Goal: Transaction & Acquisition: Obtain resource

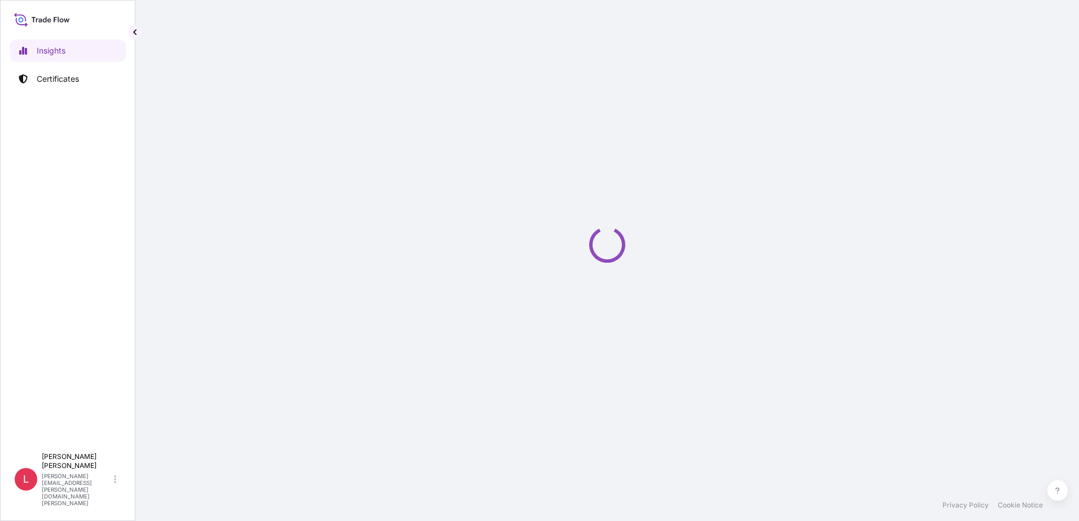
select select "2025"
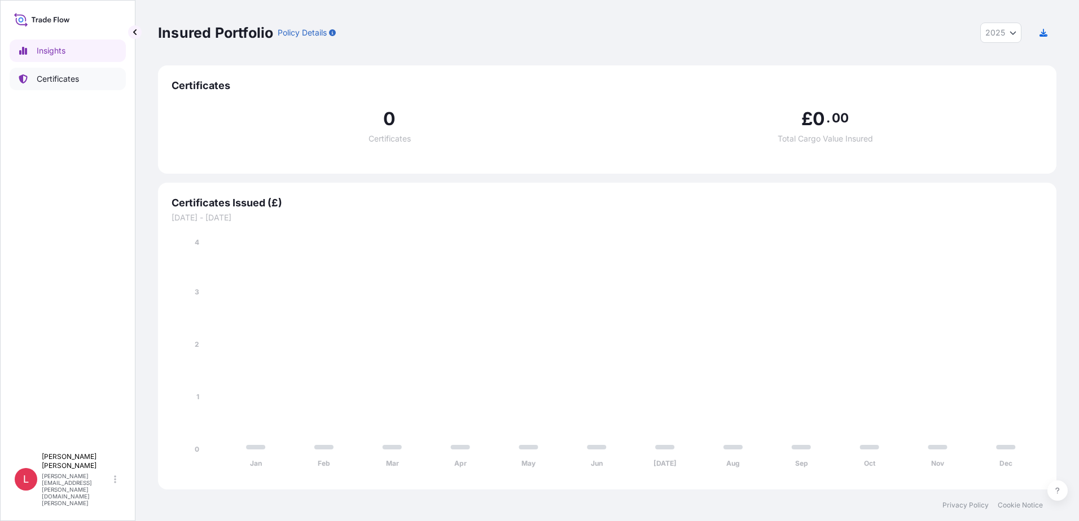
click at [64, 80] on p "Certificates" at bounding box center [58, 78] width 42 height 11
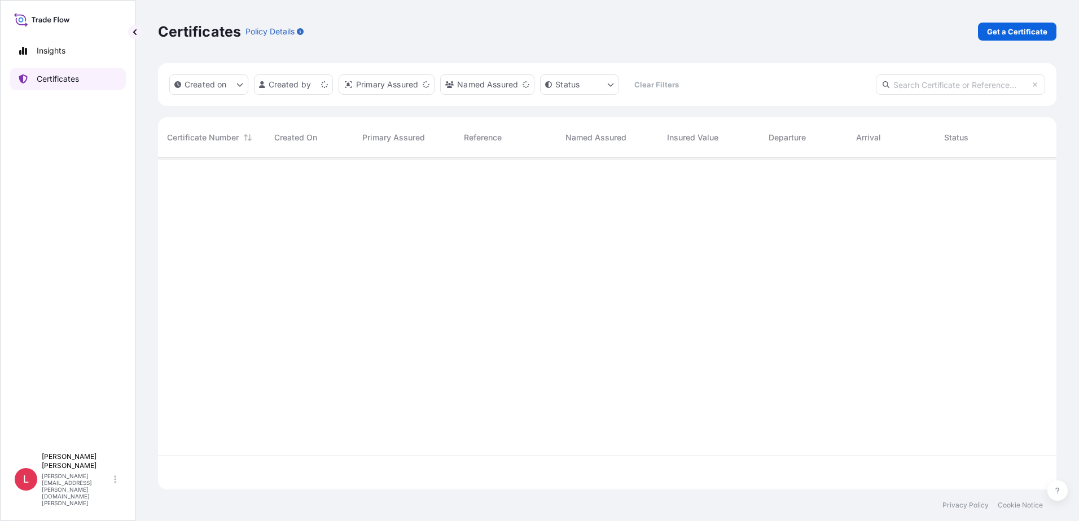
scroll to position [330, 890]
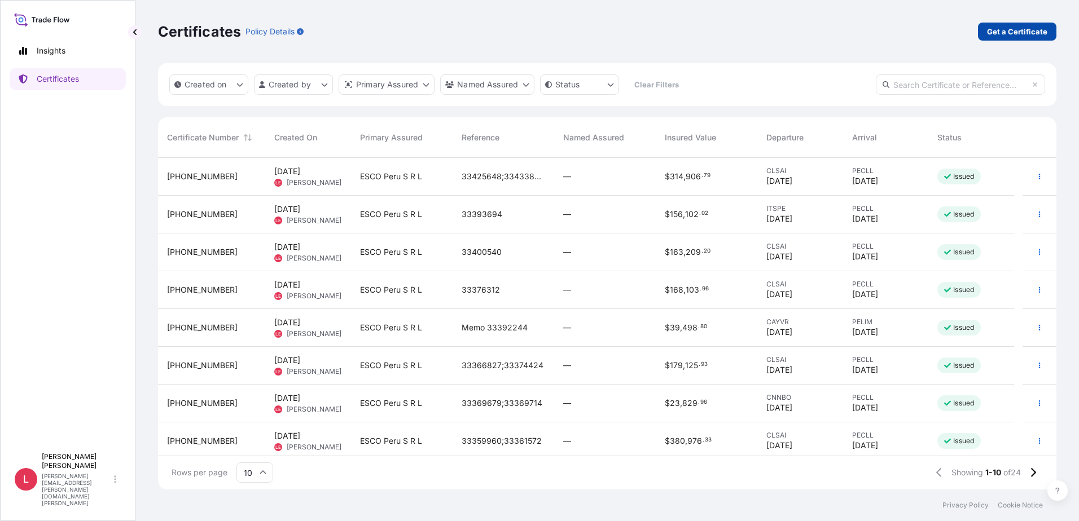
click at [1004, 32] on p "Get a Certificate" at bounding box center [1017, 31] width 60 height 11
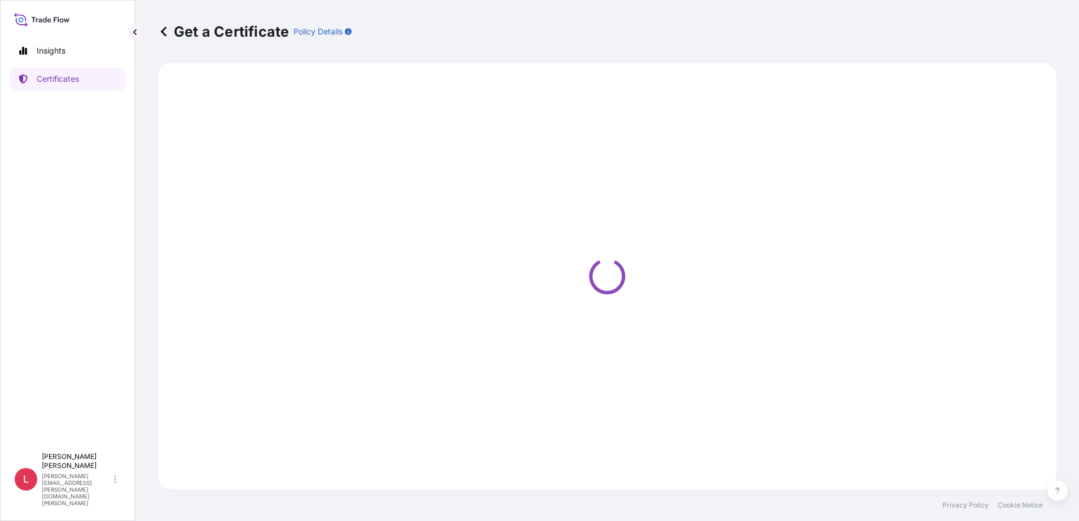
select select "Ocean Vessel"
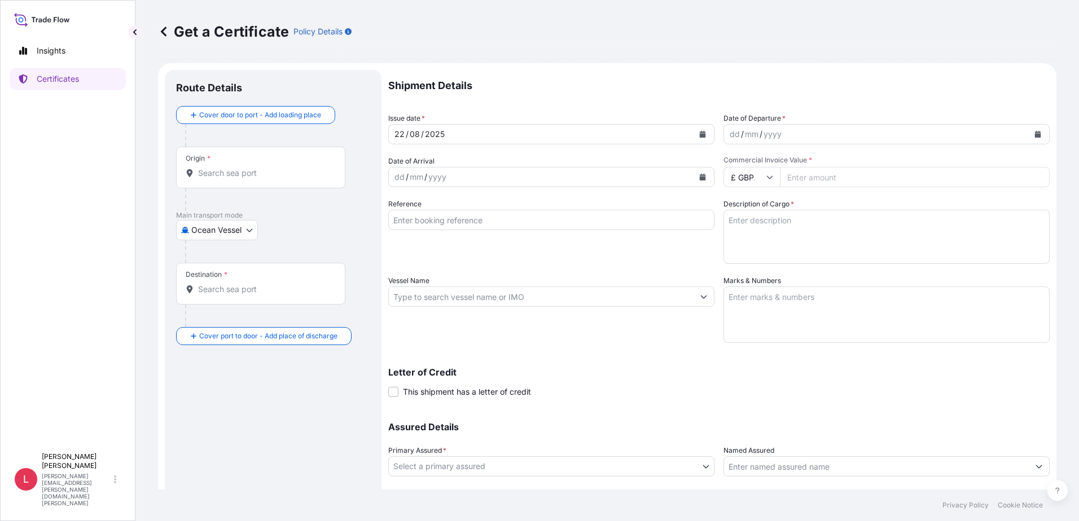
click at [1034, 133] on icon "Calendar" at bounding box center [1037, 134] width 7 height 7
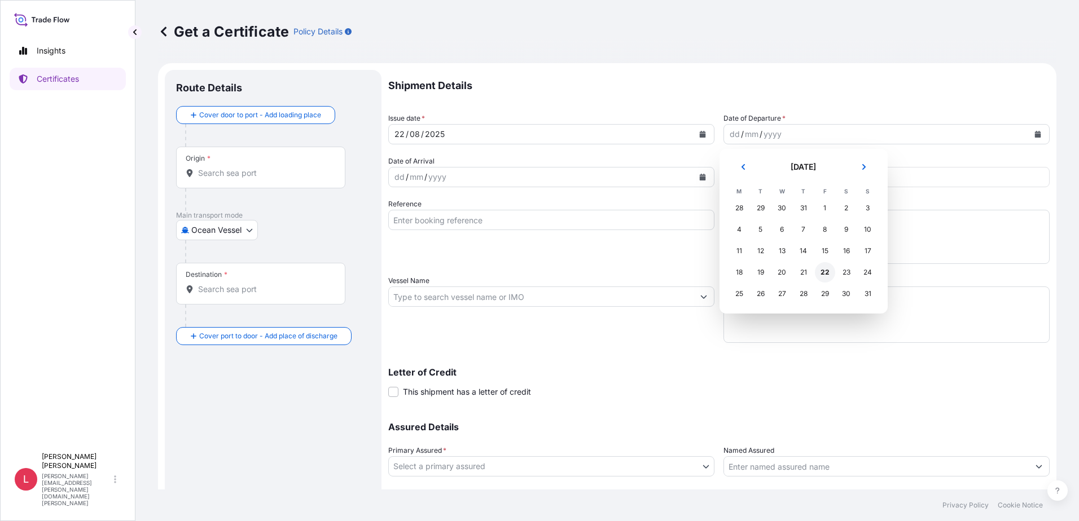
click at [826, 271] on div "22" at bounding box center [825, 272] width 20 height 20
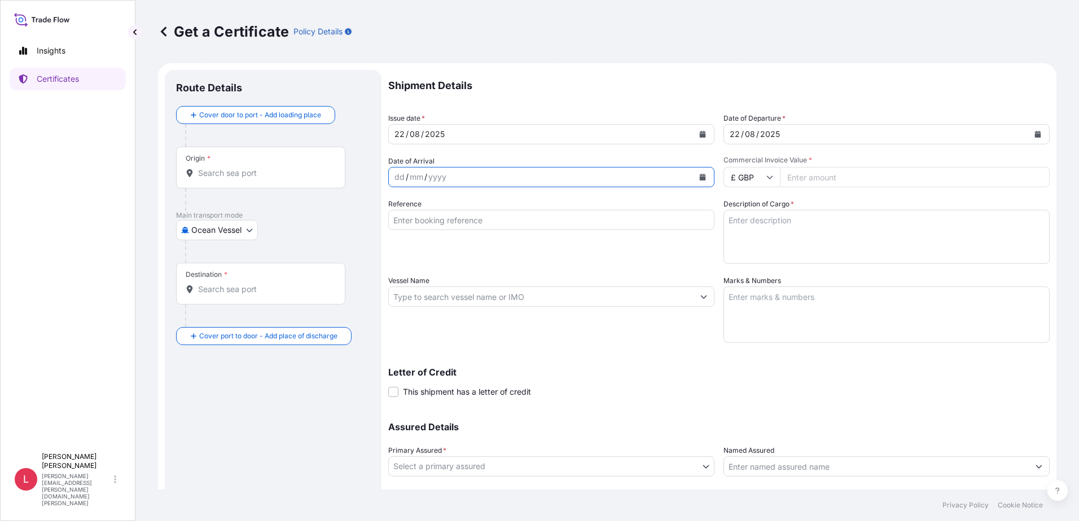
click at [700, 177] on icon "Calendar" at bounding box center [703, 177] width 6 height 7
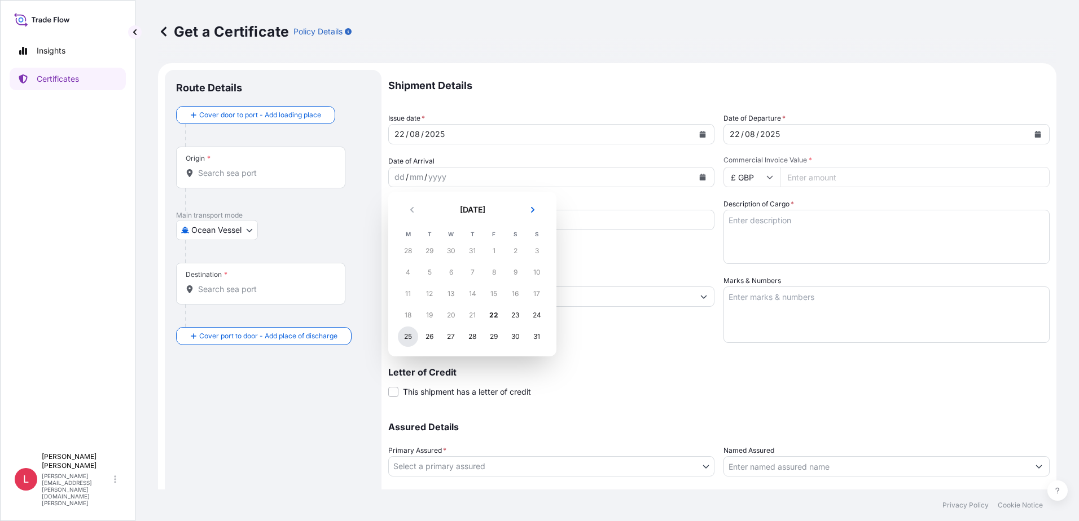
click at [410, 337] on div "25" at bounding box center [408, 337] width 20 height 20
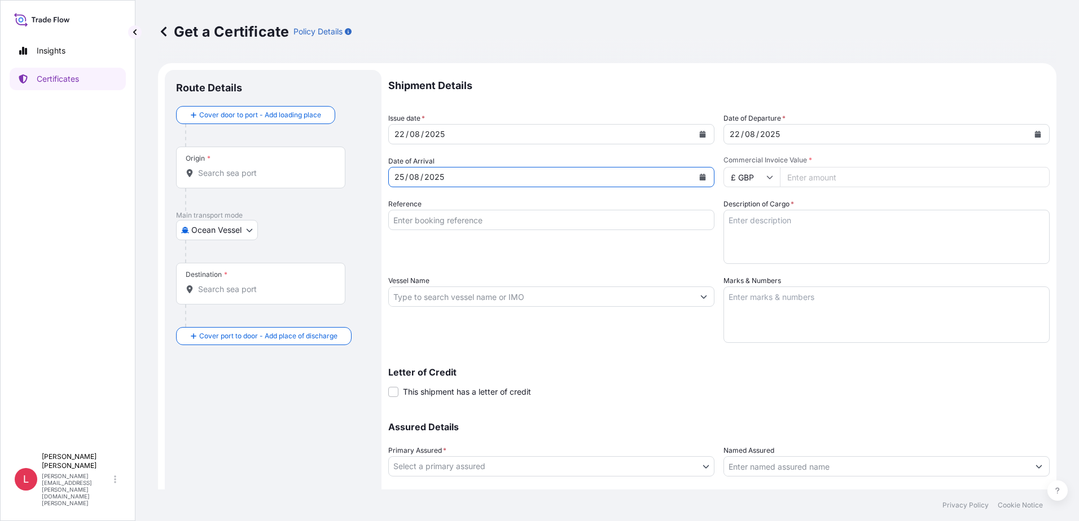
click at [769, 179] on icon at bounding box center [769, 177] width 7 height 7
click at [751, 254] on div "$ USD" at bounding box center [747, 255] width 47 height 21
type input "$ USD"
click at [831, 179] on input "Commercial Invoice Value *" at bounding box center [915, 177] width 270 height 20
click at [823, 178] on input "Commercial Invoice Value *" at bounding box center [915, 177] width 270 height 20
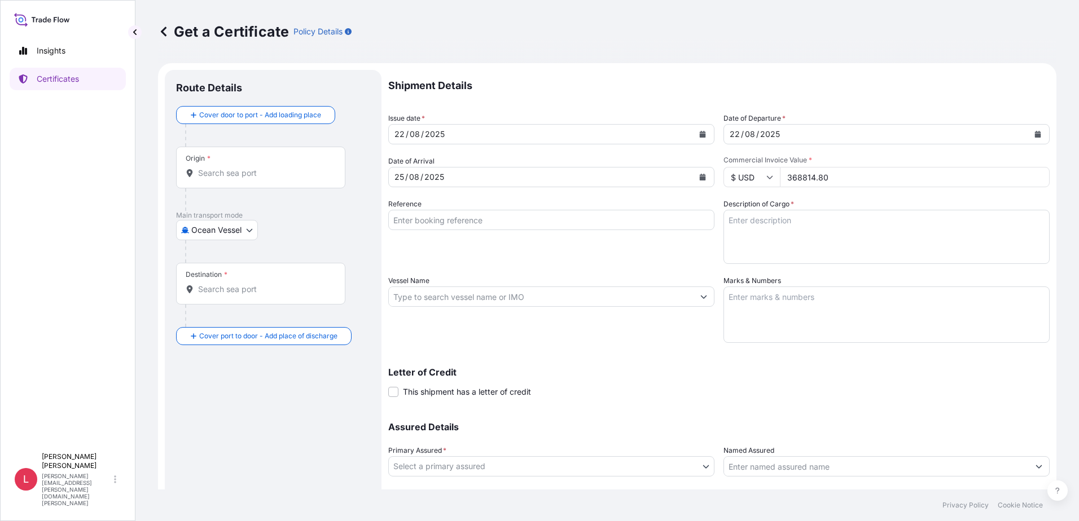
type input "368814.80"
click at [455, 222] on input "Reference" at bounding box center [551, 220] width 326 height 20
click at [475, 222] on input "Reference" at bounding box center [551, 220] width 326 height 20
paste input "33439926;33442029;;;;;;;;"
type input "33439926;33442029"
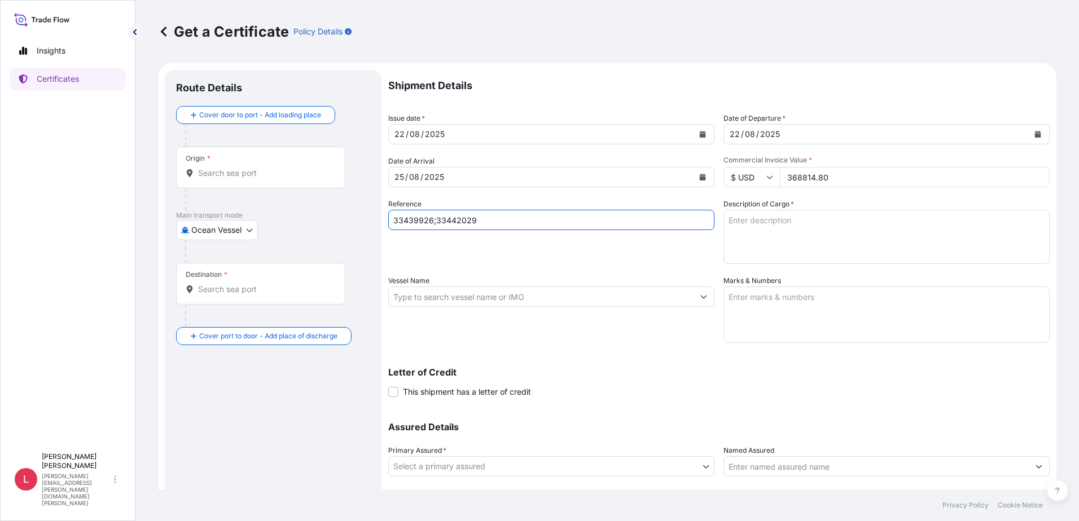
click at [782, 225] on textarea "Description of Cargo *" at bounding box center [886, 237] width 326 height 54
click at [754, 216] on textarea "Description of Cargo *" at bounding box center [886, 237] width 326 height 54
paste textarea "EXCAVATING TEETH INSURANCE PREMIUM USD 202.85"
type textarea "EXCAVATING TEETH INSURANCE PREMIUM USD 202.85"
click at [655, 300] on input "Vessel Name" at bounding box center [541, 297] width 305 height 20
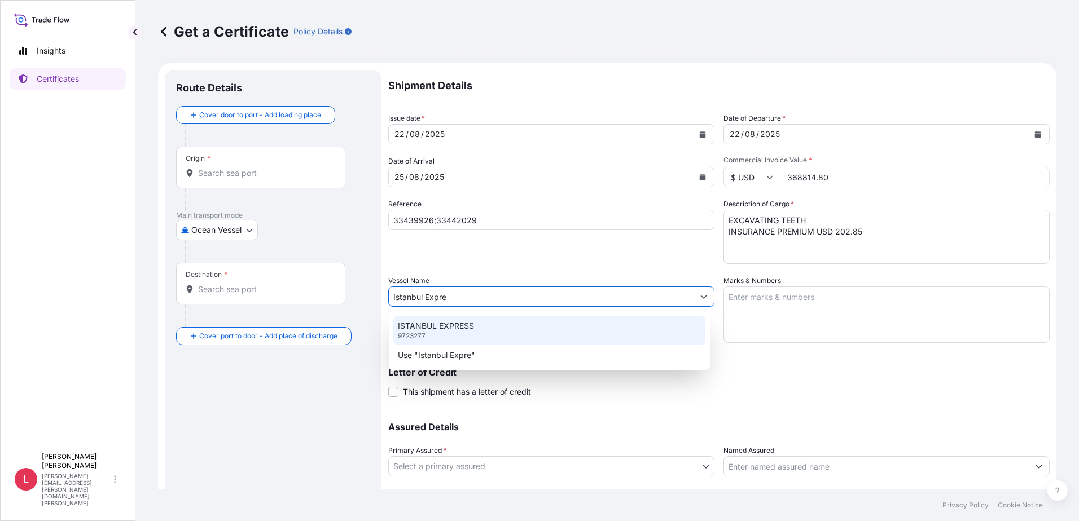
click at [418, 328] on p "ISTANBUL EXPRESS" at bounding box center [436, 326] width 76 height 11
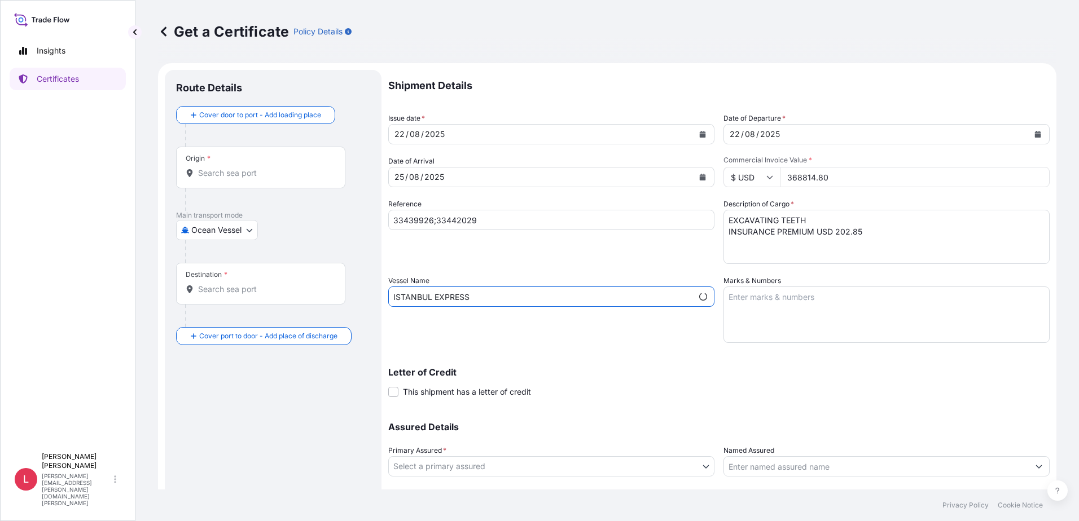
type input "ISTANBUL EXPRESS"
click at [775, 299] on textarea "Marks & Numbers" at bounding box center [886, 315] width 326 height 56
click at [744, 300] on textarea "Marks & Numbers" at bounding box center [886, 315] width 326 height 56
paste textarea "0WCLKN1MA"
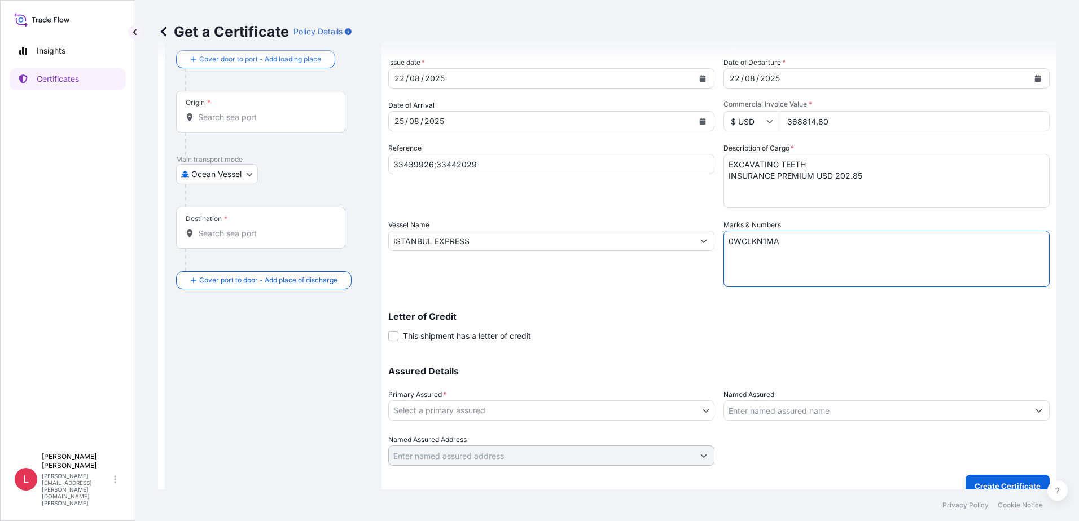
scroll to position [56, 0]
type textarea "0WCLKN1MA"
click at [635, 410] on body "Insights Certificates L Luis Espinoza luis.espinoza@mail.weir Get a Certificate…" at bounding box center [539, 260] width 1079 height 521
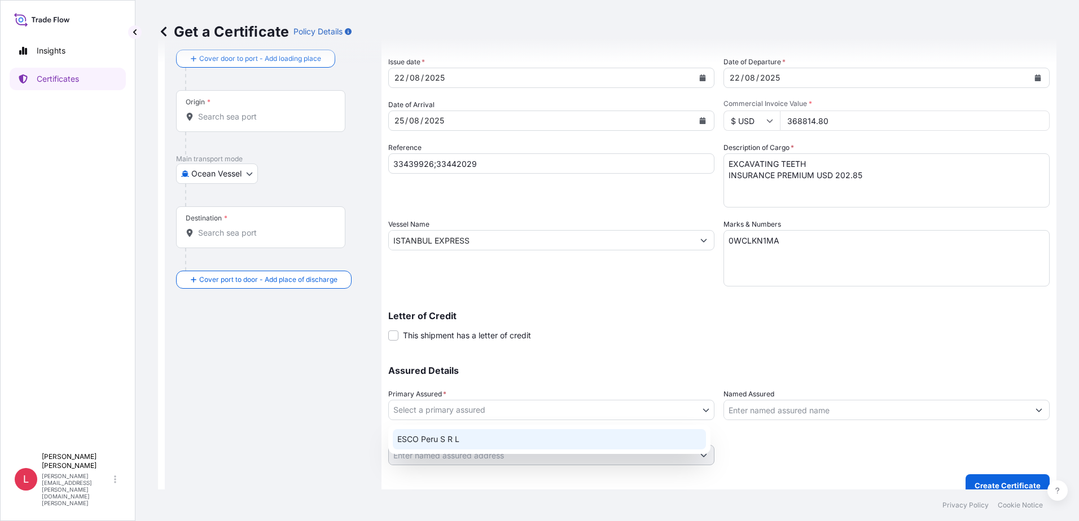
click at [490, 441] on div "ESCO Peru S R L" at bounding box center [549, 439] width 313 height 20
select select "31779"
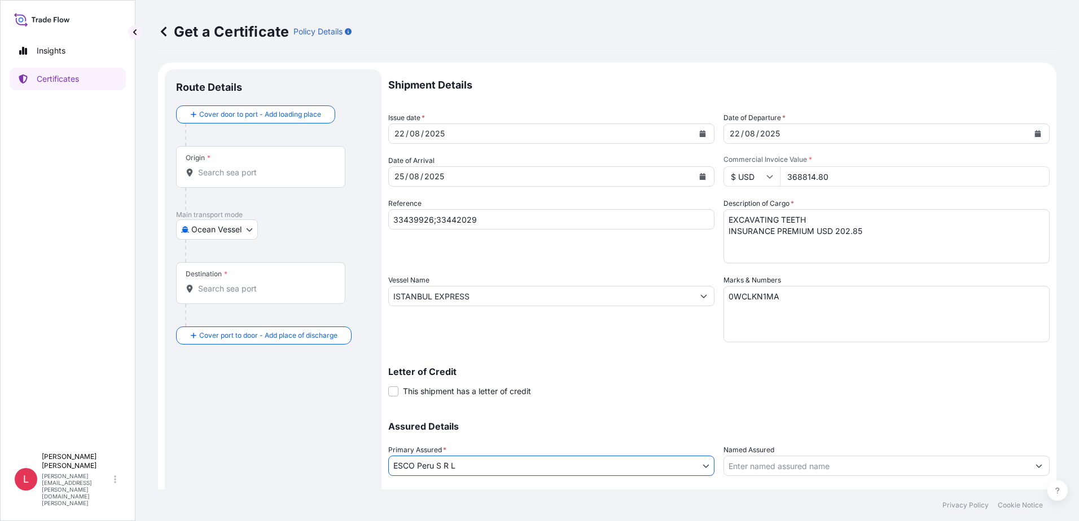
scroll to position [0, 0]
click at [279, 177] on input "Origin *" at bounding box center [264, 173] width 133 height 11
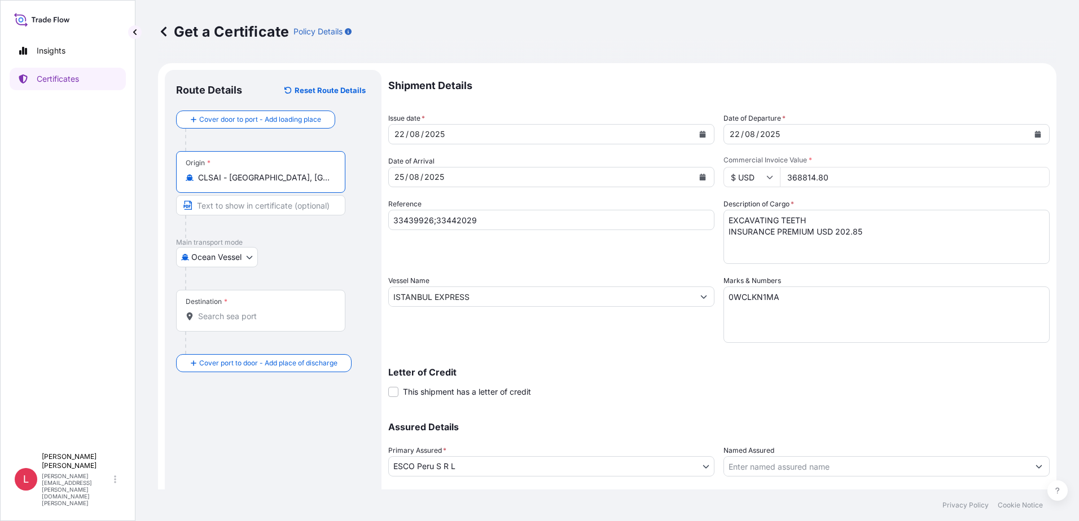
type input "CLSAI - San Antonio, Chile"
click at [254, 317] on input "Destination *" at bounding box center [264, 316] width 133 height 11
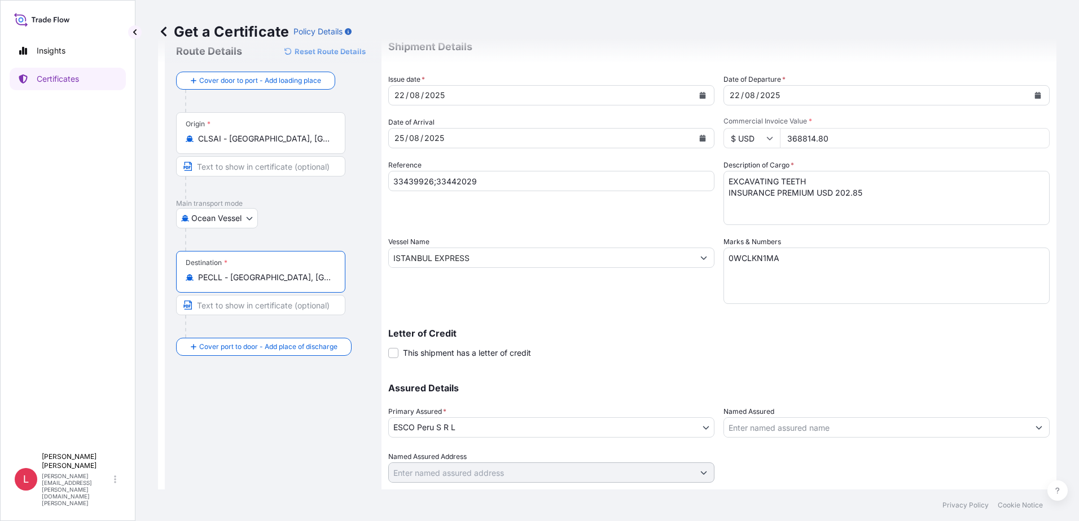
scroll to position [71, 0]
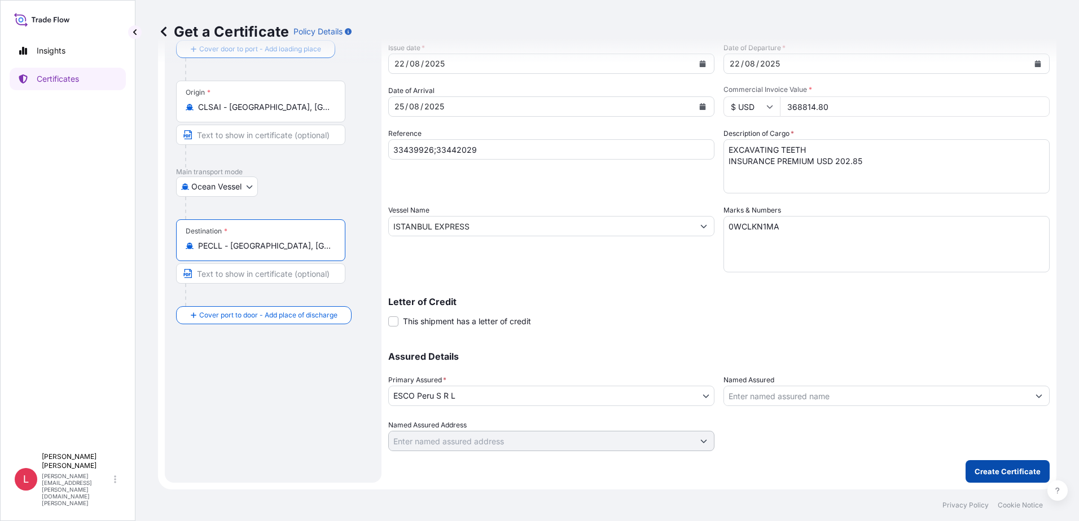
type input "PECLL - Callao, Peru"
click at [1000, 471] on p "Create Certificate" at bounding box center [1008, 471] width 66 height 11
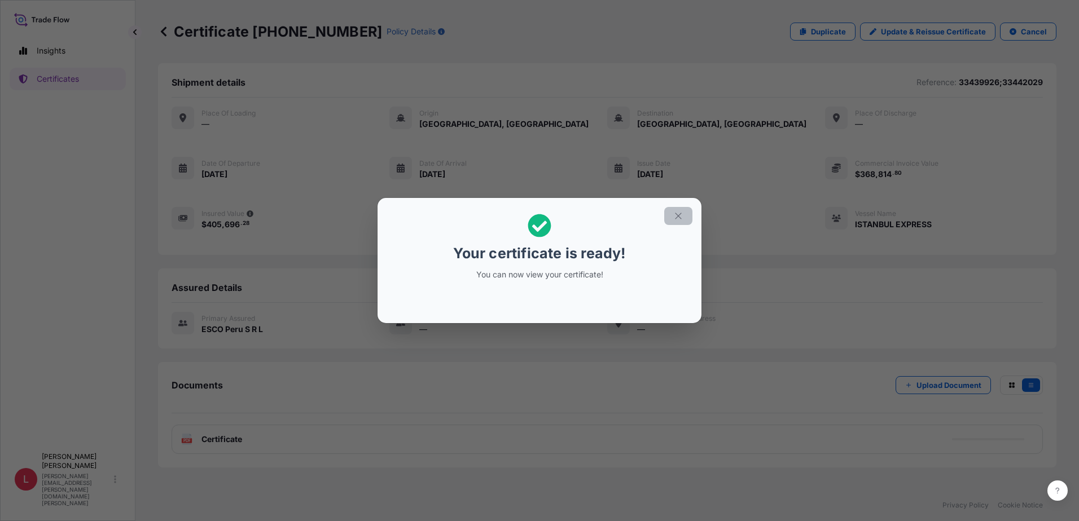
click at [679, 216] on icon "button" at bounding box center [678, 216] width 10 height 10
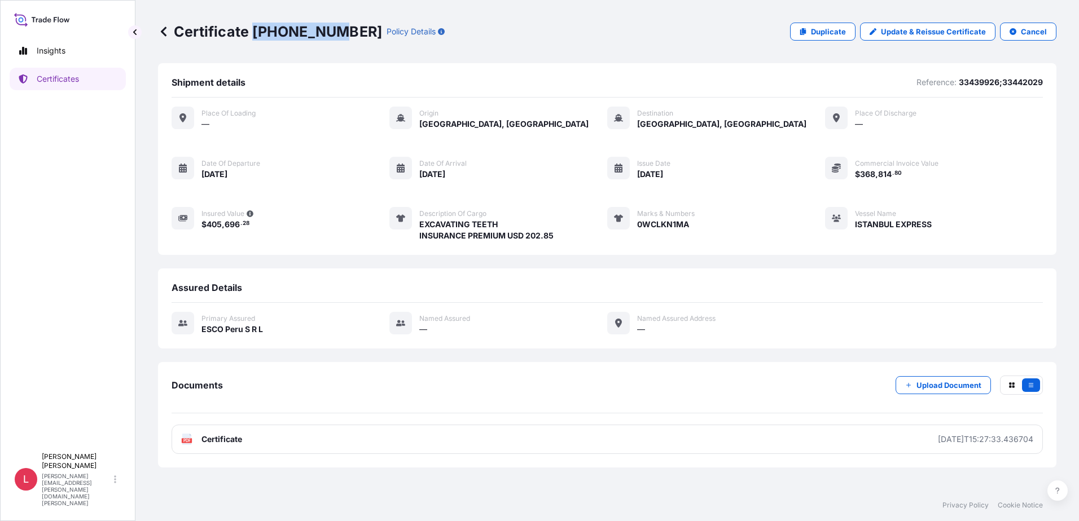
drag, startPoint x: 261, startPoint y: 29, endPoint x: 329, endPoint y: 35, distance: 67.9
click at [329, 35] on p "Certificate 31779-25-1" at bounding box center [270, 32] width 224 height 18
copy p "31779-25-1"
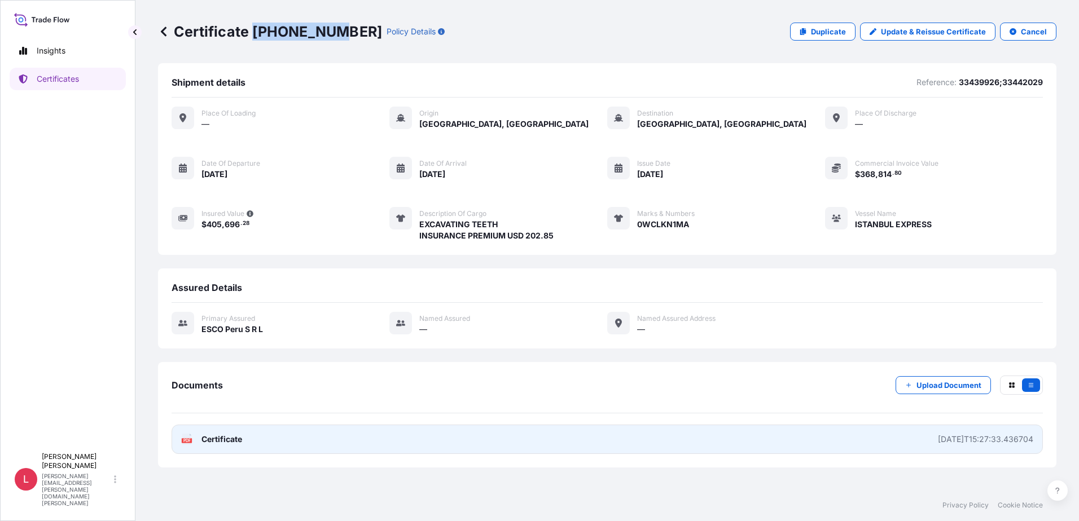
click at [223, 442] on span "Certificate" at bounding box center [221, 439] width 41 height 11
